Goal: Task Accomplishment & Management: Manage account settings

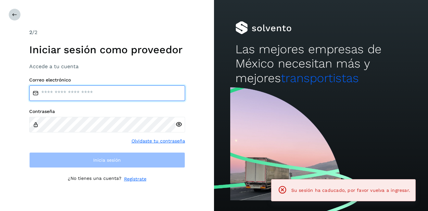
type input "**********"
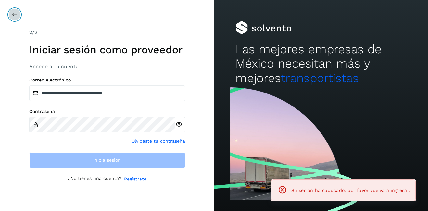
click at [18, 15] on button at bounding box center [14, 14] width 12 height 12
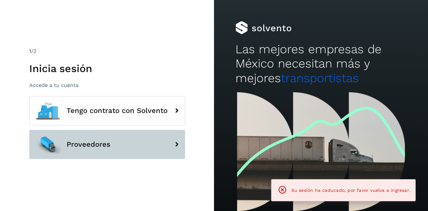
click at [90, 141] on span "Proveedores" at bounding box center [89, 145] width 44 height 8
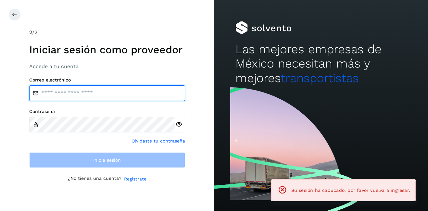
type input "**********"
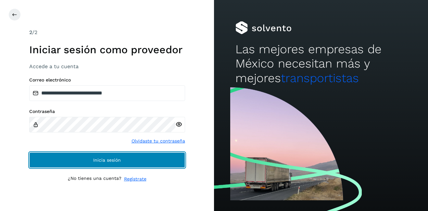
click at [102, 153] on button "Inicia sesión" at bounding box center [107, 160] width 156 height 16
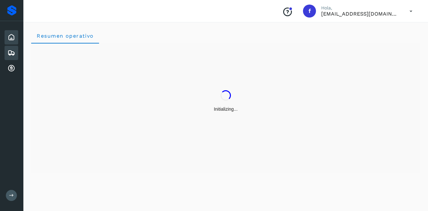
click at [11, 52] on icon at bounding box center [11, 53] width 8 height 8
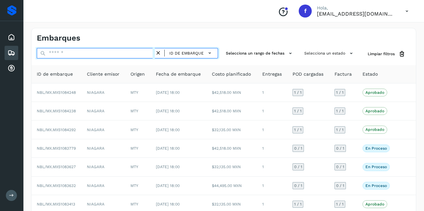
click at [65, 58] on input "text" at bounding box center [96, 53] width 118 height 10
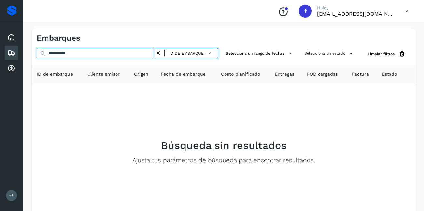
type input "**********"
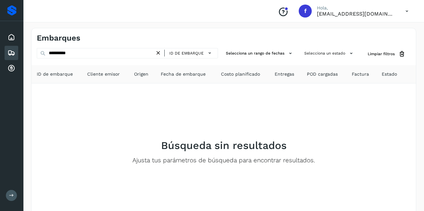
click at [157, 54] on icon at bounding box center [158, 53] width 7 height 7
click at [183, 52] on span "ID de embarque" at bounding box center [186, 53] width 34 height 6
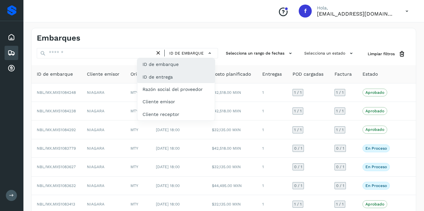
click at [186, 77] on div "ID de entrega" at bounding box center [175, 77] width 77 height 12
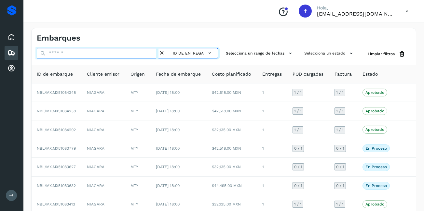
click at [76, 54] on input "text" at bounding box center [98, 53] width 122 height 10
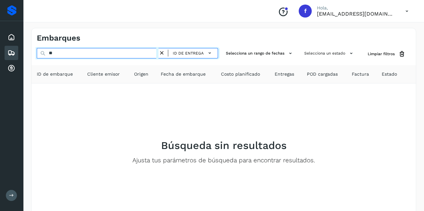
type input "*"
type input "**********"
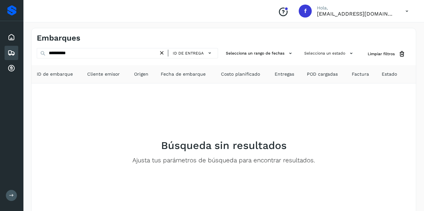
click at [163, 54] on icon at bounding box center [161, 53] width 7 height 7
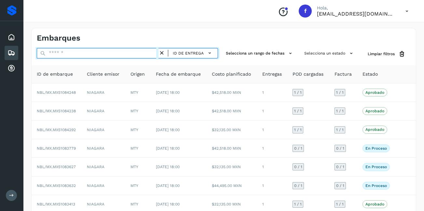
click at [99, 50] on input "text" at bounding box center [98, 53] width 122 height 10
click at [100, 51] on input "text" at bounding box center [98, 53] width 122 height 10
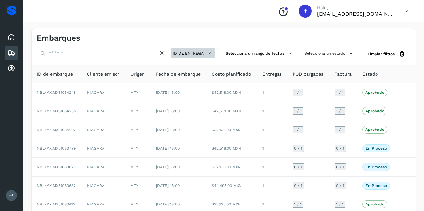
click at [177, 56] on span "ID de entrega" at bounding box center [188, 53] width 31 height 6
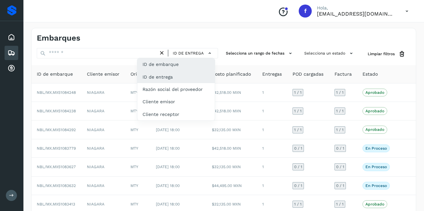
drag, startPoint x: 182, startPoint y: 64, endPoint x: 179, endPoint y: 63, distance: 3.3
click at [182, 64] on div "ID de embarque" at bounding box center [175, 64] width 77 height 12
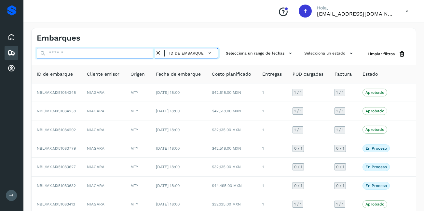
click at [126, 52] on input "text" at bounding box center [96, 53] width 118 height 10
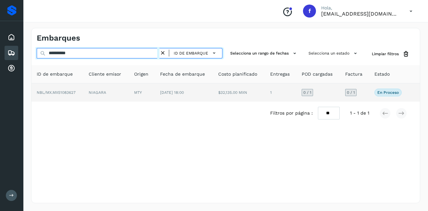
type input "**********"
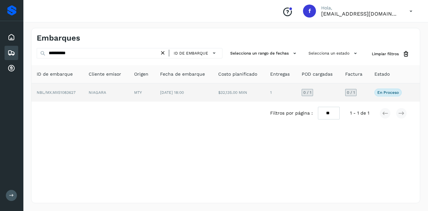
click at [184, 93] on span "[DATE] 18:00" at bounding box center [172, 92] width 24 height 5
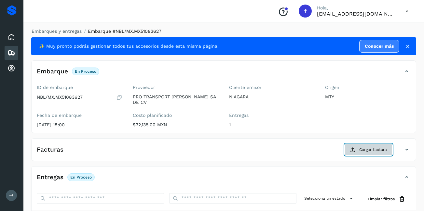
click at [376, 147] on span "Cargar factura" at bounding box center [373, 150] width 28 height 6
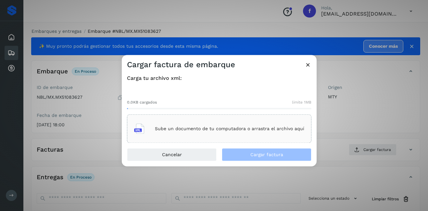
click at [220, 132] on div "Sube un documento de tu computadora o arrastra el archivo aquí" at bounding box center [219, 129] width 170 height 18
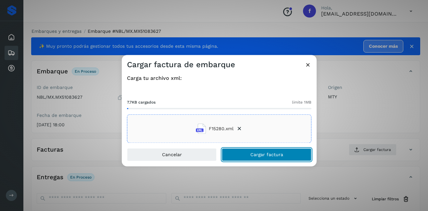
click at [262, 156] on span "Cargar factura" at bounding box center [267, 155] width 33 height 5
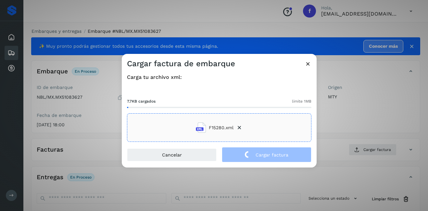
drag, startPoint x: 372, startPoint y: 125, endPoint x: 204, endPoint y: 157, distance: 170.6
click at [371, 125] on div "Cargar factura de embarque Carga tu archivo xml: 7.7KB cargados límite 1MB F152…" at bounding box center [214, 105] width 428 height 211
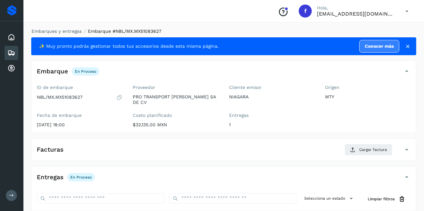
scroll to position [98, 0]
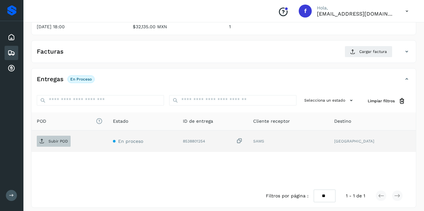
click at [66, 139] on p "Subir POD" at bounding box center [58, 141] width 20 height 5
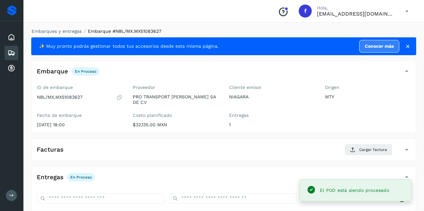
scroll to position [33, 0]
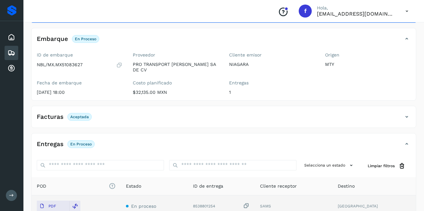
click at [6, 54] on div "Embarques" at bounding box center [12, 53] width 14 height 14
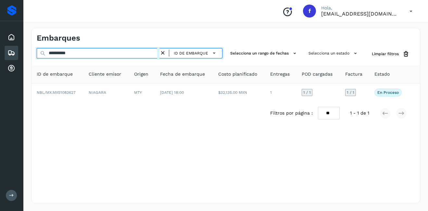
drag, startPoint x: 78, startPoint y: 57, endPoint x: 16, endPoint y: 52, distance: 61.6
click at [54, 59] on div "**********" at bounding box center [130, 54] width 186 height 12
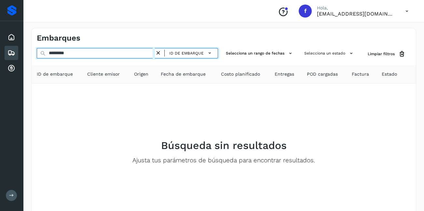
drag, startPoint x: 77, startPoint y: 57, endPoint x: 15, endPoint y: 59, distance: 61.8
click at [15, 59] on div "Proveedores Inicio Embarques Cuentas por cobrar Salir Conoce nuestros beneficio…" at bounding box center [212, 126] width 424 height 252
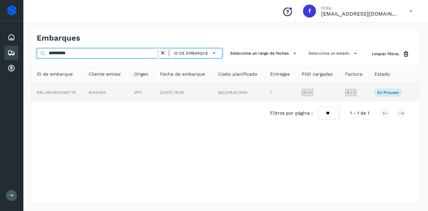
type input "**********"
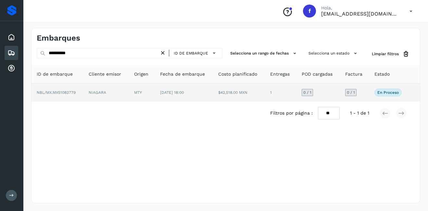
click at [84, 89] on td "NIAGARA" at bounding box center [106, 93] width 45 height 18
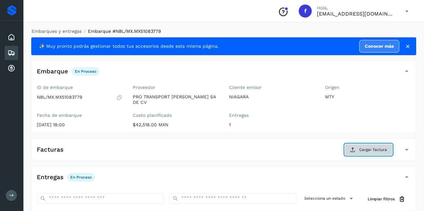
click at [385, 147] on span "Cargar factura" at bounding box center [373, 150] width 28 height 6
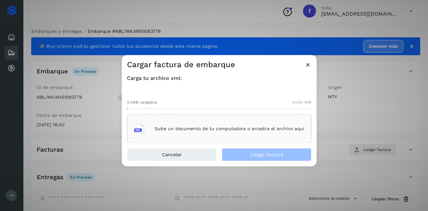
click at [242, 126] on div "Sube un documento de tu computadora o arrastra el archivo aquí" at bounding box center [219, 129] width 170 height 18
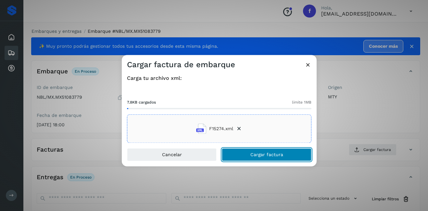
drag, startPoint x: 249, startPoint y: 155, endPoint x: 260, endPoint y: 157, distance: 11.2
click at [250, 156] on button "Cargar factura" at bounding box center [267, 155] width 90 height 13
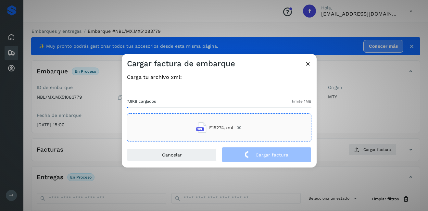
click at [340, 120] on div "Cargar factura de embarque Carga tu archivo xml: 7.8KB cargados límite 1MB F152…" at bounding box center [214, 105] width 428 height 211
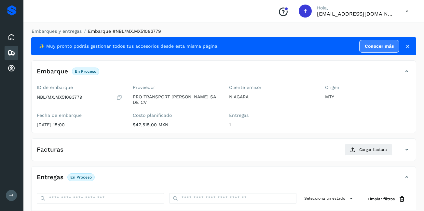
scroll to position [98, 0]
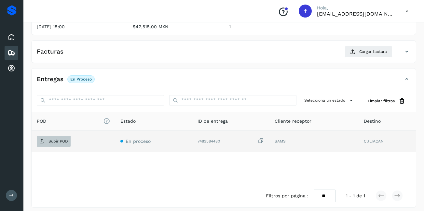
click at [50, 139] on p "Subir POD" at bounding box center [58, 141] width 20 height 5
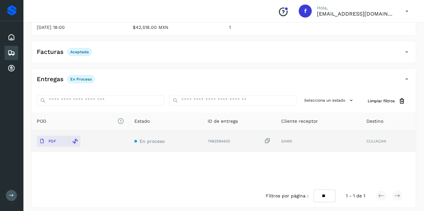
scroll to position [0, 0]
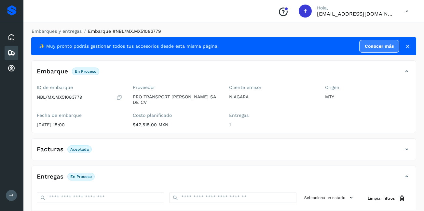
click at [13, 50] on icon at bounding box center [11, 53] width 8 height 8
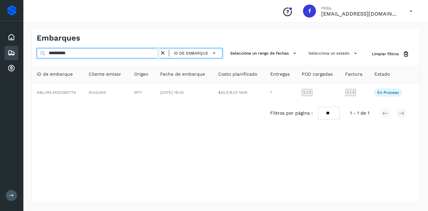
drag, startPoint x: 96, startPoint y: 52, endPoint x: 55, endPoint y: 58, distance: 41.1
click at [55, 58] on input "**********" at bounding box center [98, 53] width 123 height 10
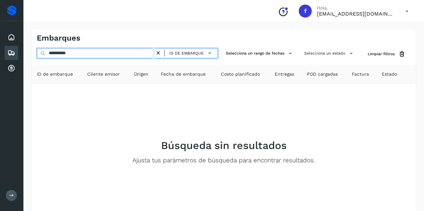
drag, startPoint x: 78, startPoint y: 55, endPoint x: 4, endPoint y: 58, distance: 74.2
click at [0, 60] on div "**********" at bounding box center [212, 126] width 424 height 252
drag, startPoint x: 89, startPoint y: 54, endPoint x: 55, endPoint y: 59, distance: 34.5
click at [55, 59] on div "**********" at bounding box center [127, 54] width 181 height 12
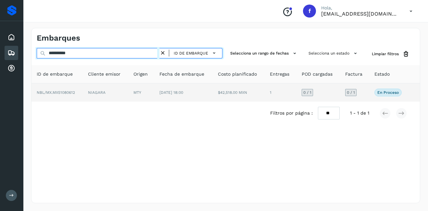
type input "**********"
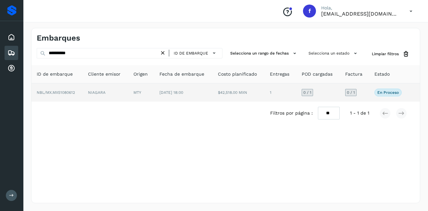
click at [125, 92] on td "NIAGARA" at bounding box center [105, 93] width 45 height 18
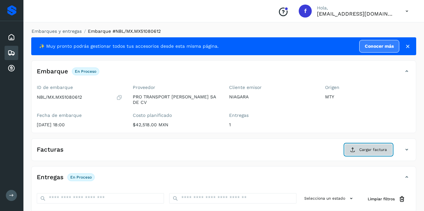
click at [362, 147] on span "Cargar factura" at bounding box center [373, 150] width 28 height 6
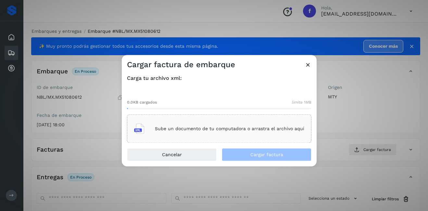
click at [177, 123] on div "Sube un documento de tu computadora o arrastra el archivo aquí" at bounding box center [219, 129] width 170 height 18
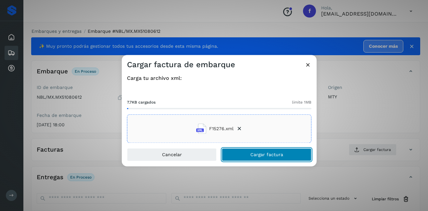
click at [258, 155] on span "Cargar factura" at bounding box center [267, 155] width 33 height 5
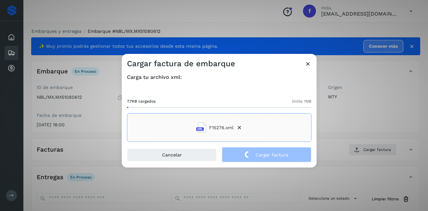
click at [100, 97] on div "Cargar factura de embarque Carga tu archivo xml: 7.7KB cargados límite 1MB F152…" at bounding box center [214, 105] width 428 height 211
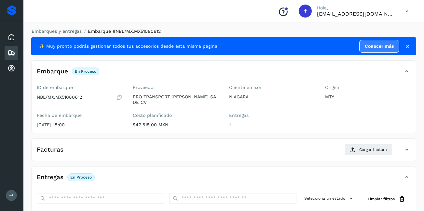
scroll to position [98, 0]
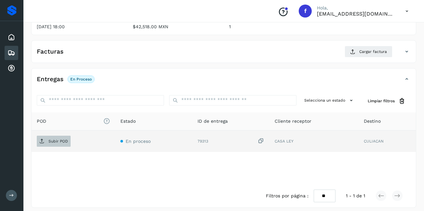
click at [56, 139] on p "Subir POD" at bounding box center [58, 141] width 20 height 5
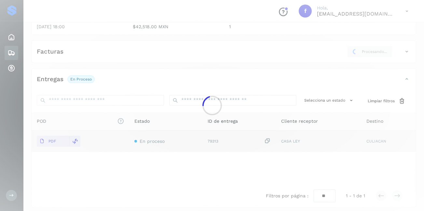
scroll to position [98, 0]
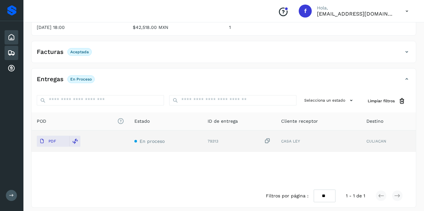
click at [13, 41] on icon at bounding box center [11, 37] width 8 height 8
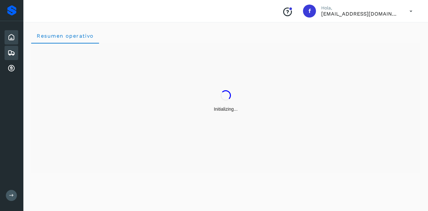
click at [9, 54] on icon at bounding box center [11, 53] width 8 height 8
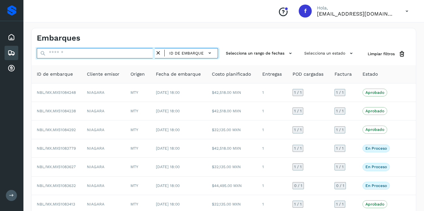
click at [67, 54] on input "text" at bounding box center [96, 53] width 118 height 10
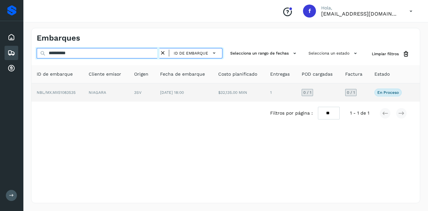
type input "**********"
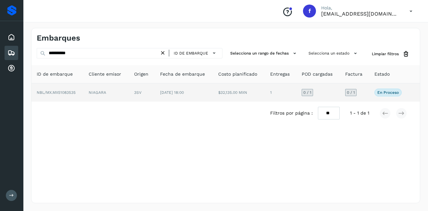
click at [135, 91] on td "3SV" at bounding box center [142, 93] width 26 height 18
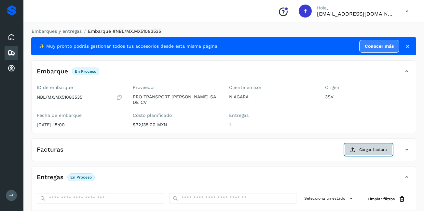
click at [374, 151] on button "Cargar factura" at bounding box center [368, 150] width 48 height 12
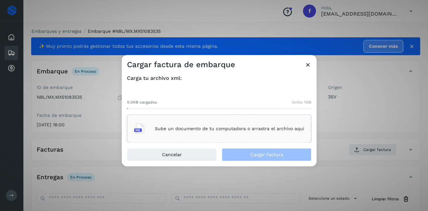
click at [244, 115] on div "Sube un documento de tu computadora o arrastra el archivo aquí" at bounding box center [219, 129] width 185 height 29
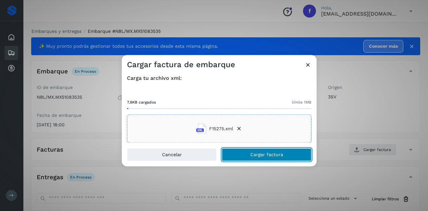
click at [271, 151] on button "Cargar factura" at bounding box center [267, 155] width 90 height 13
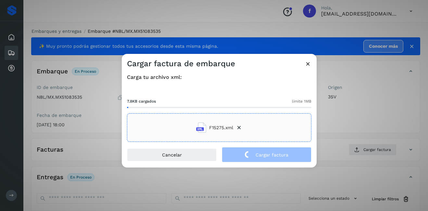
click at [346, 125] on div "Cargar factura de embarque Carga tu archivo xml: 7.8KB cargados límite 1MB F152…" at bounding box center [214, 105] width 428 height 211
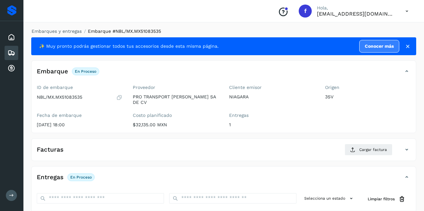
scroll to position [65, 0]
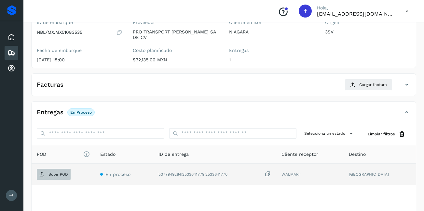
click at [55, 172] on p "Subir POD" at bounding box center [58, 174] width 20 height 5
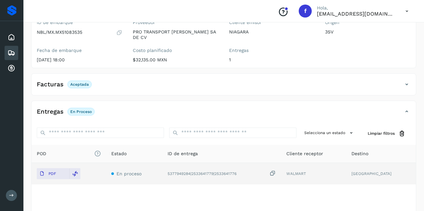
click at [13, 55] on icon at bounding box center [11, 53] width 8 height 8
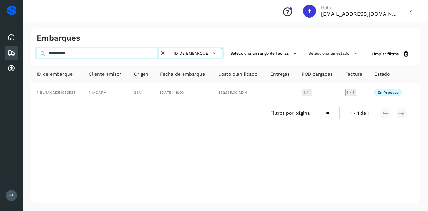
drag, startPoint x: 82, startPoint y: 57, endPoint x: 75, endPoint y: 52, distance: 7.7
click at [55, 57] on input "**********" at bounding box center [98, 53] width 123 height 10
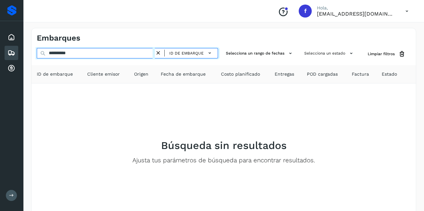
drag, startPoint x: 78, startPoint y: 64, endPoint x: 55, endPoint y: 61, distance: 23.3
click at [55, 61] on div "**********" at bounding box center [224, 146] width 384 height 196
type input "**********"
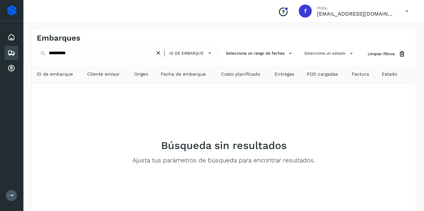
click at [158, 55] on icon at bounding box center [158, 53] width 7 height 7
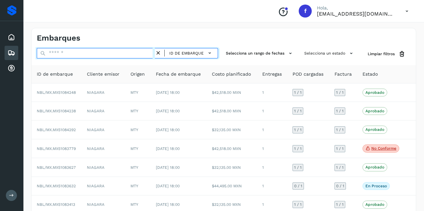
click at [59, 55] on input "text" at bounding box center [96, 53] width 118 height 10
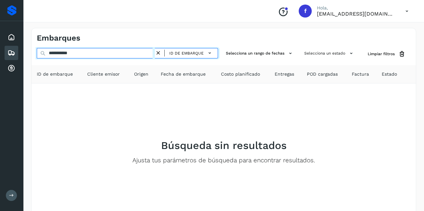
type input "**********"
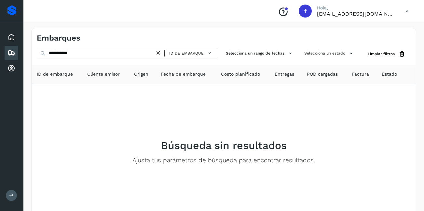
click at [155, 54] on icon at bounding box center [158, 53] width 7 height 7
